Goal: Transaction & Acquisition: Purchase product/service

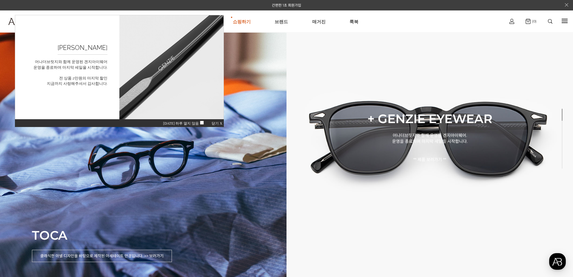
click at [217, 124] on span "닫기 X" at bounding box center [217, 123] width 11 height 4
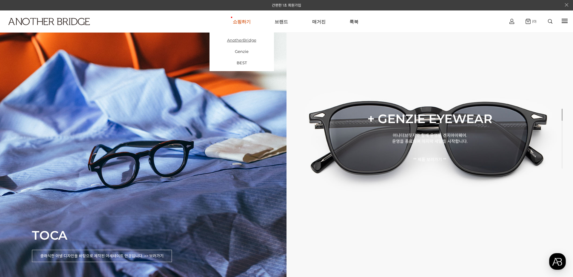
click at [242, 40] on link "AnotherBridge" at bounding box center [242, 39] width 65 height 11
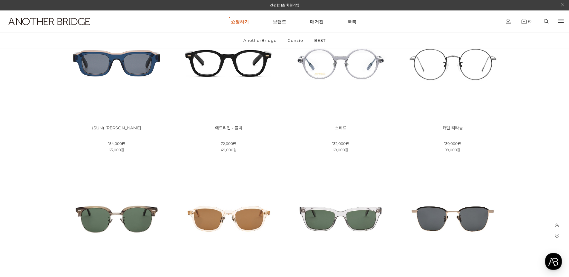
scroll to position [538, 0]
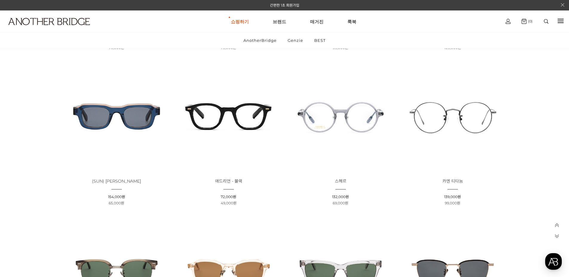
click at [351, 110] on img at bounding box center [341, 116] width 108 height 108
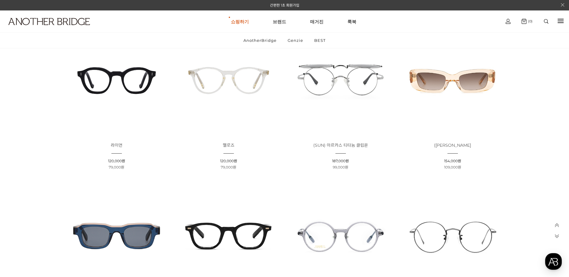
click at [342, 67] on img at bounding box center [341, 81] width 108 height 108
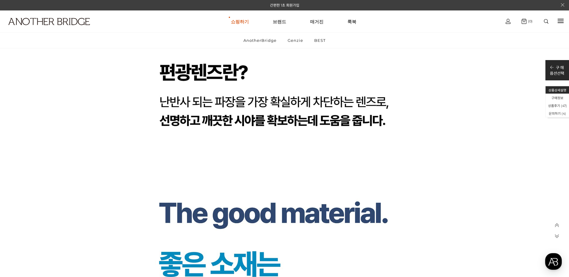
scroll to position [3345, 0]
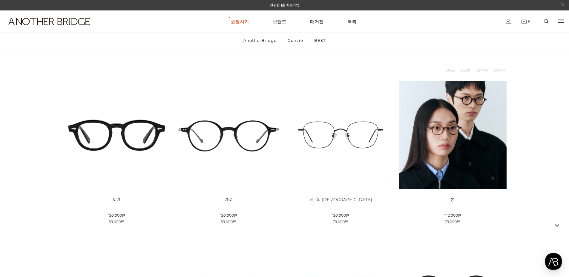
scroll to position [119, 0]
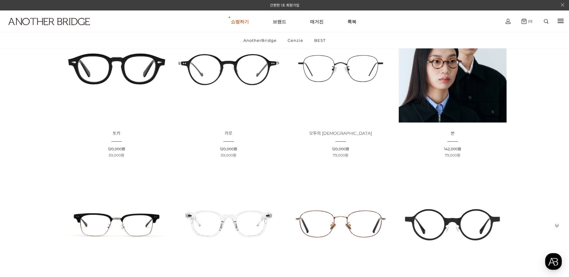
click at [229, 142] on div "상품명 : 카로 판매가 : 120,000원 할인판매가 : 59,000원" at bounding box center [229, 144] width 112 height 28
click at [218, 82] on img at bounding box center [229, 69] width 108 height 108
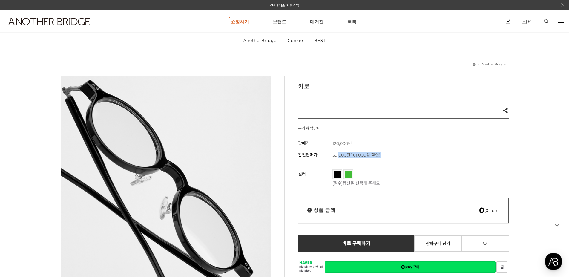
drag, startPoint x: 354, startPoint y: 153, endPoint x: 380, endPoint y: 157, distance: 26.8
click at [380, 157] on span "59,000원 ( 61,000원 할인)" at bounding box center [356, 154] width 48 height 5
click at [380, 157] on span "( 61,000원 할인)" at bounding box center [365, 154] width 30 height 5
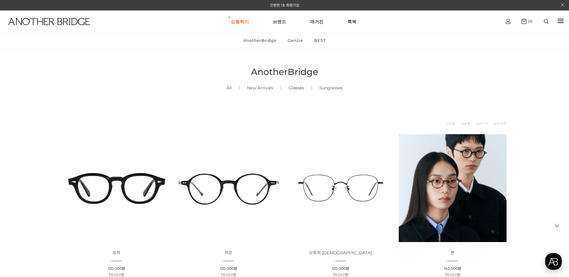
click at [293, 86] on link "Glasses ()" at bounding box center [296, 88] width 30 height 20
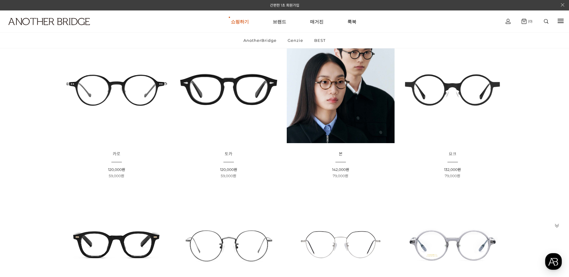
scroll to position [90, 0]
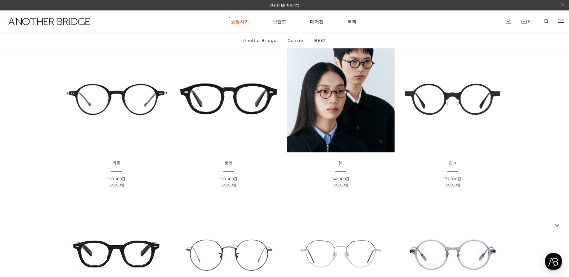
click at [133, 101] on img at bounding box center [117, 98] width 108 height 108
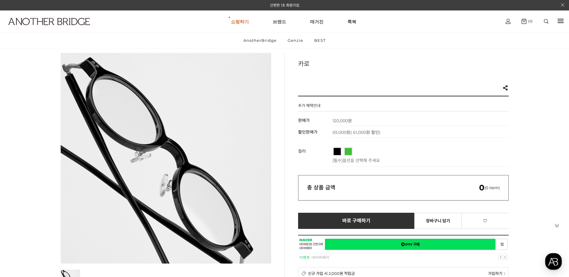
scroll to position [90, 0]
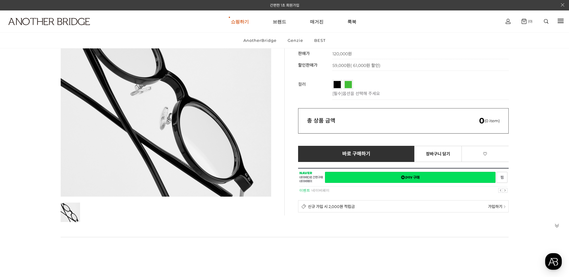
click at [395, 119] on div "총 상품 금액 0 (0 item)" at bounding box center [403, 120] width 211 height 25
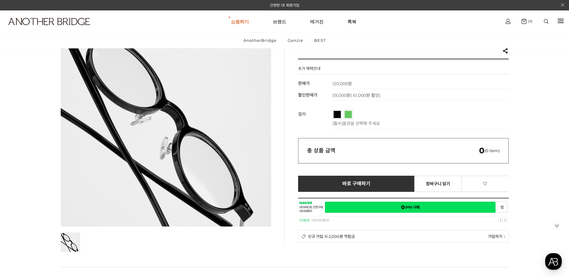
click at [350, 112] on span "투명그린" at bounding box center [357, 113] width 25 height 4
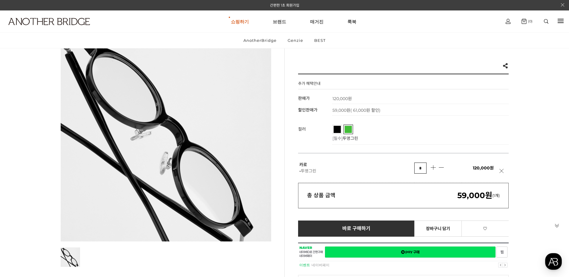
scroll to position [30, 0]
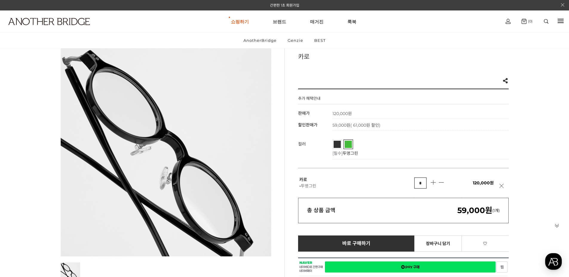
click at [337, 145] on link "블랙" at bounding box center [337, 144] width 7 height 7
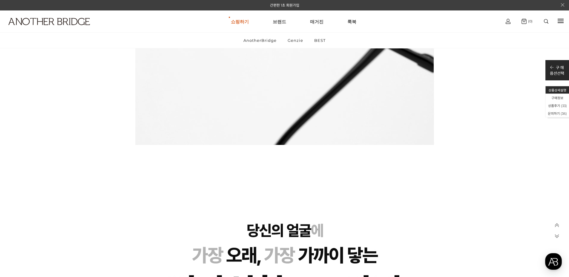
scroll to position [0, 0]
